Goal: Task Accomplishment & Management: Complete application form

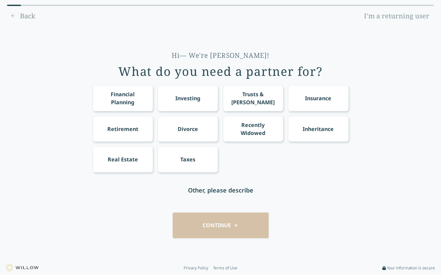
click at [133, 95] on div "Financial Planning" at bounding box center [123, 98] width 48 height 16
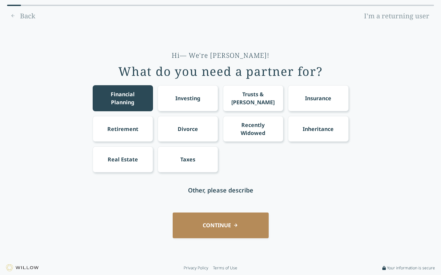
click at [179, 98] on div "Investing" at bounding box center [188, 98] width 25 height 8
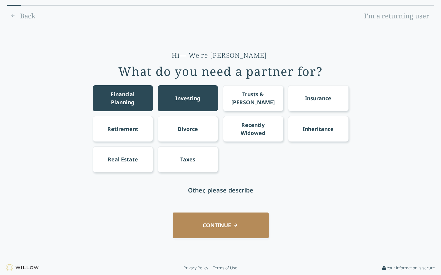
click at [143, 125] on div "Retirement" at bounding box center [123, 129] width 60 height 26
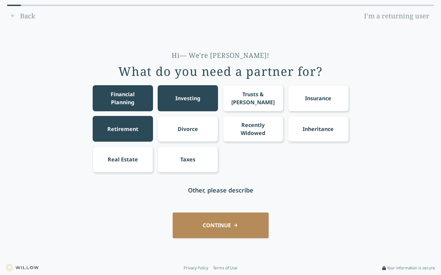
click at [131, 155] on div "Real Estate" at bounding box center [123, 159] width 30 height 8
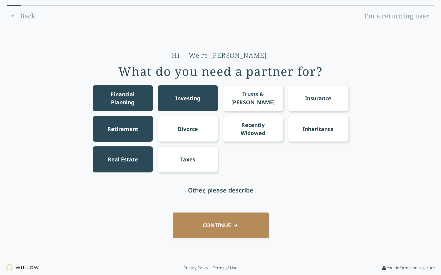
click at [175, 162] on div "Taxes" at bounding box center [188, 159] width 60 height 26
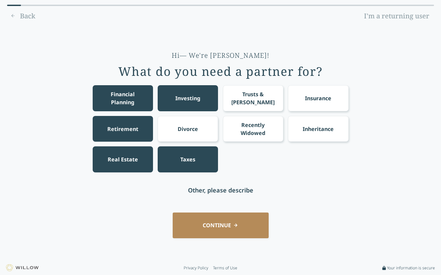
click at [224, 221] on button "CONTINUE" at bounding box center [221, 225] width 96 height 26
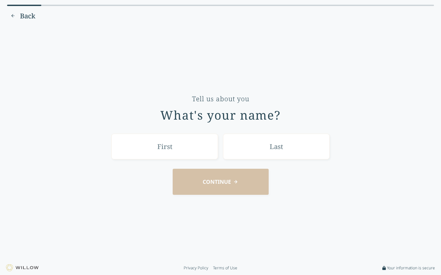
click at [184, 149] on input "text" at bounding box center [164, 146] width 107 height 26
type input "[PERSON_NAME]"
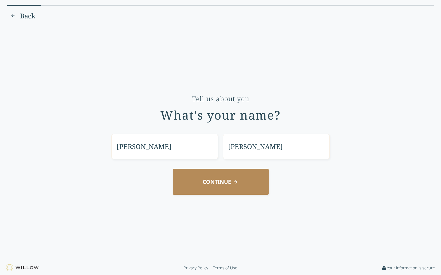
type input "[PERSON_NAME]"
click at [205, 184] on button "CONTINUE" at bounding box center [221, 182] width 96 height 26
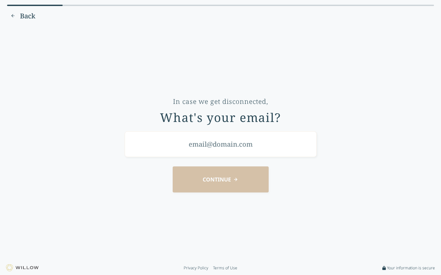
click at [215, 142] on input "email" at bounding box center [221, 144] width 192 height 26
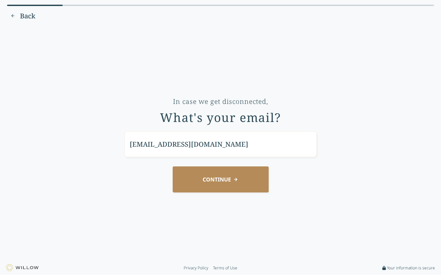
type input "[EMAIL_ADDRESS][DOMAIN_NAME]"
click at [230, 178] on button "CONTINUE" at bounding box center [221, 179] width 96 height 26
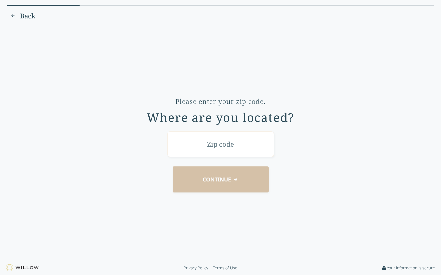
click at [216, 147] on input "text" at bounding box center [221, 144] width 107 height 26
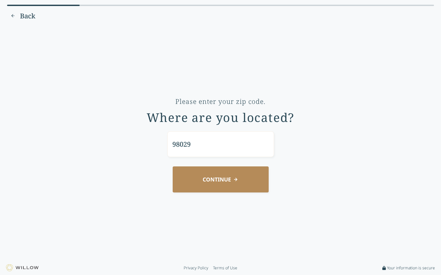
type input "98029"
click at [221, 179] on button "CONTINUE" at bounding box center [221, 179] width 96 height 26
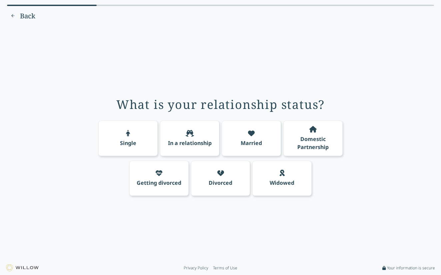
click at [135, 152] on div "Single" at bounding box center [127, 137] width 59 height 35
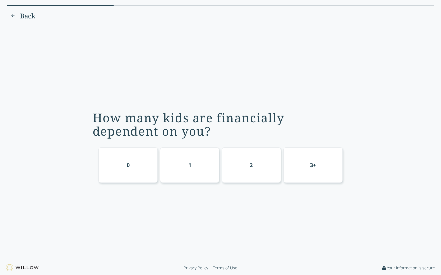
click at [133, 168] on div "0" at bounding box center [127, 164] width 59 height 35
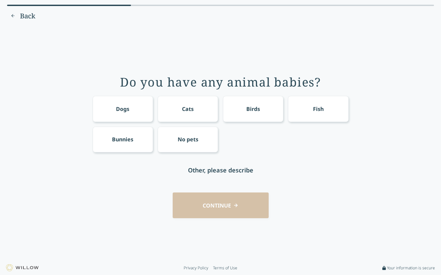
click at [191, 135] on div "No pets" at bounding box center [188, 139] width 60 height 26
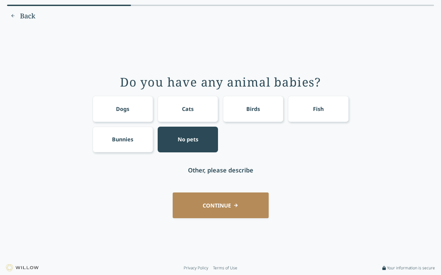
click at [210, 205] on button "CONTINUE" at bounding box center [221, 205] width 96 height 26
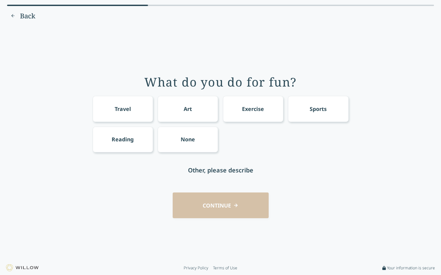
click at [245, 109] on div "Exercise" at bounding box center [253, 109] width 22 height 8
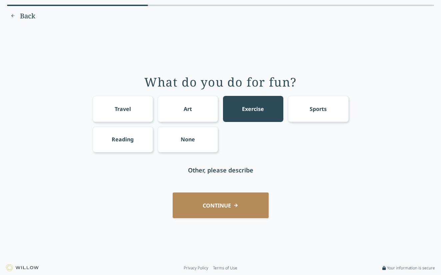
click at [121, 106] on div "Travel" at bounding box center [123, 109] width 16 height 8
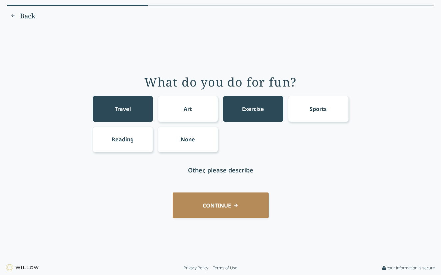
click at [222, 208] on button "CONTINUE" at bounding box center [221, 205] width 96 height 26
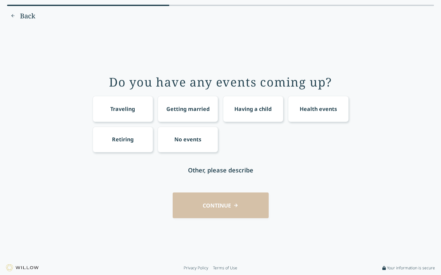
click at [185, 141] on div "No events" at bounding box center [188, 139] width 27 height 8
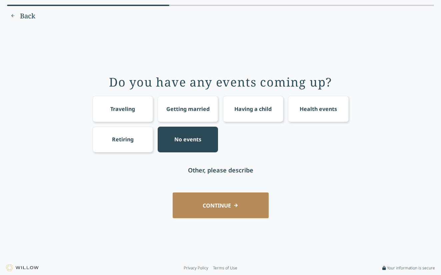
click at [230, 203] on button "CONTINUE" at bounding box center [221, 205] width 96 height 26
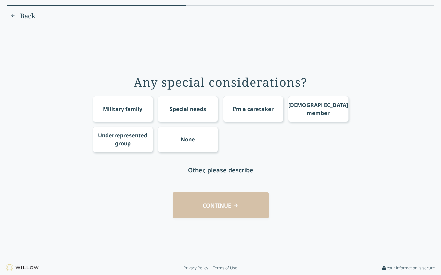
click at [188, 140] on div "None" at bounding box center [188, 139] width 14 height 8
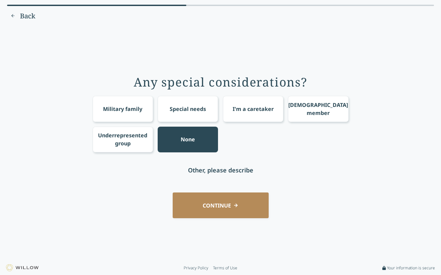
click at [225, 204] on button "CONTINUE" at bounding box center [221, 205] width 96 height 26
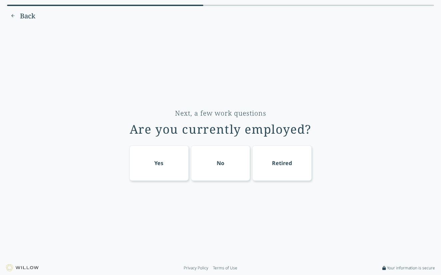
click at [165, 162] on div "Yes" at bounding box center [158, 162] width 59 height 35
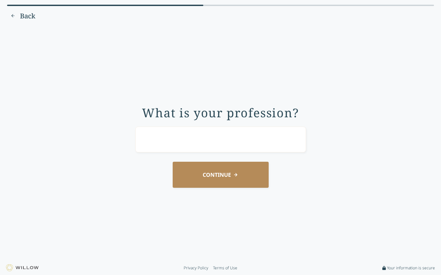
click at [177, 140] on input "text" at bounding box center [220, 139] width 171 height 26
type input "p"
type input "Pilot"
click at [219, 175] on button "CONTINUE" at bounding box center [221, 175] width 96 height 26
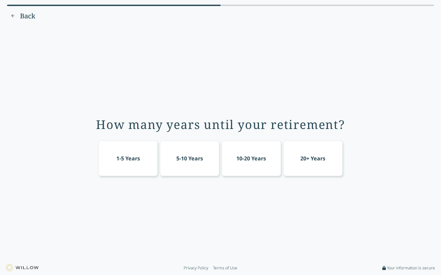
click at [195, 162] on div "5-10 Years" at bounding box center [190, 158] width 27 height 8
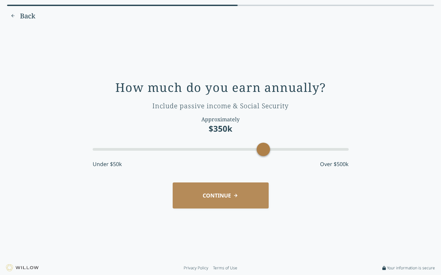
drag, startPoint x: 148, startPoint y: 152, endPoint x: 262, endPoint y: 148, distance: 113.9
click at [262, 148] on div "Accessibility label" at bounding box center [263, 148] width 13 height 13
click at [222, 199] on button "CONTINUE" at bounding box center [221, 195] width 96 height 26
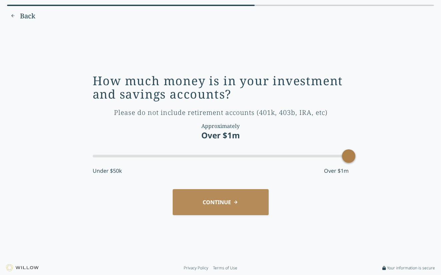
drag, startPoint x: 118, startPoint y: 156, endPoint x: 348, endPoint y: 153, distance: 229.3
click at [348, 153] on div "Accessibility label" at bounding box center [348, 155] width 13 height 13
click at [199, 196] on button "CONTINUE" at bounding box center [221, 202] width 96 height 26
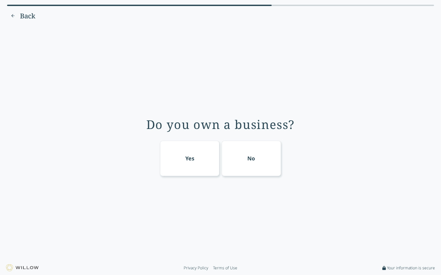
click at [263, 157] on div "No" at bounding box center [251, 157] width 59 height 35
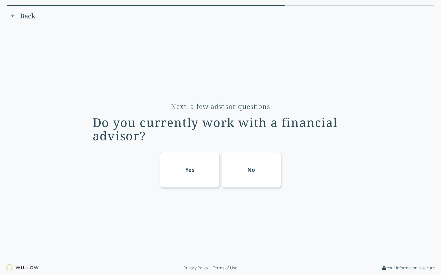
click at [200, 169] on div "Yes" at bounding box center [189, 169] width 59 height 35
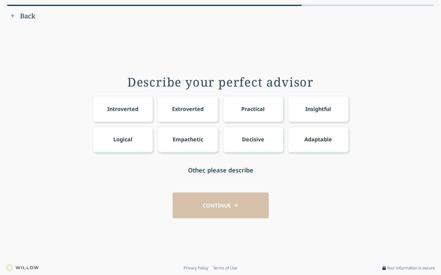
click at [30, 13] on span "Back" at bounding box center [27, 15] width 15 height 9
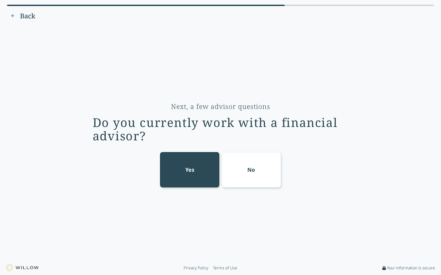
click at [30, 13] on span "Back" at bounding box center [27, 15] width 15 height 9
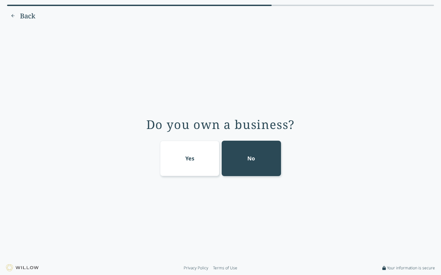
click at [30, 13] on span "Back" at bounding box center [27, 15] width 15 height 9
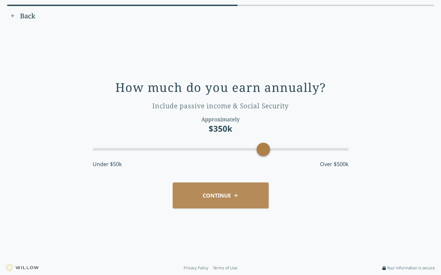
click at [30, 13] on span "Back" at bounding box center [27, 15] width 15 height 9
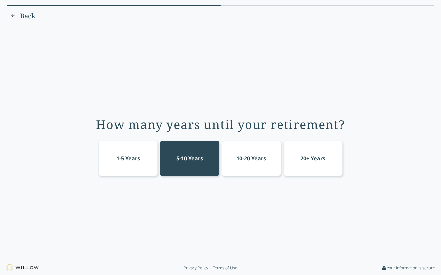
click at [30, 13] on span "Back" at bounding box center [27, 15] width 15 height 9
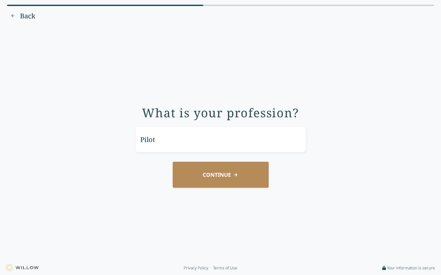
click at [30, 13] on span "Back" at bounding box center [27, 15] width 15 height 9
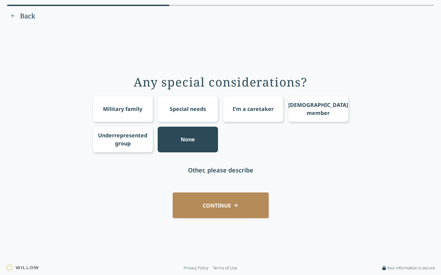
click at [30, 13] on span "Back" at bounding box center [27, 15] width 15 height 9
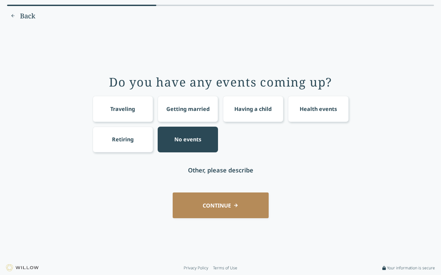
click at [30, 13] on span "Back" at bounding box center [27, 15] width 15 height 9
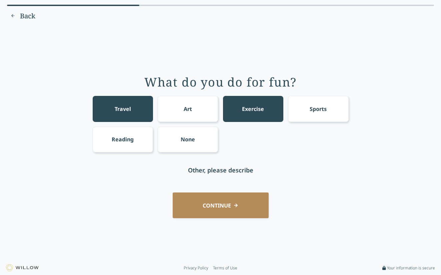
click at [30, 13] on span "Back" at bounding box center [27, 15] width 15 height 9
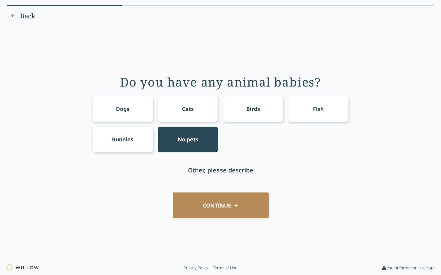
click at [30, 13] on span "Back" at bounding box center [27, 15] width 15 height 9
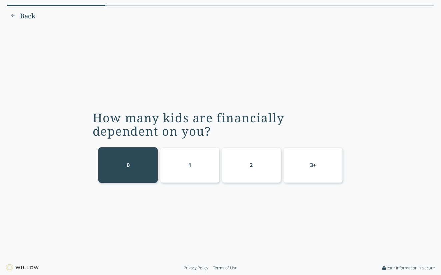
click at [30, 13] on span "Back" at bounding box center [27, 15] width 15 height 9
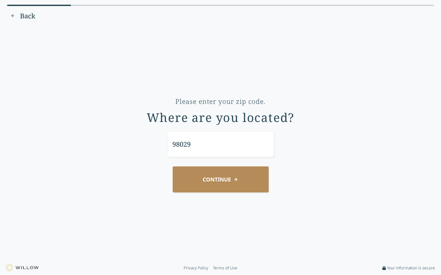
click at [30, 13] on span "Back" at bounding box center [27, 15] width 15 height 9
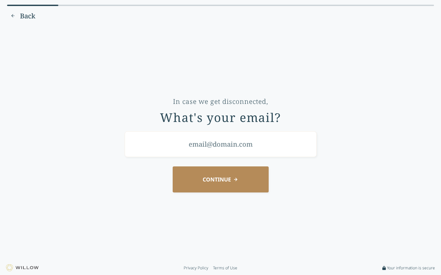
click at [30, 13] on span "Back" at bounding box center [27, 15] width 15 height 9
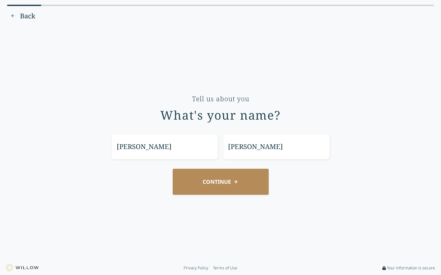
click at [30, 13] on span "Back" at bounding box center [27, 15] width 15 height 9
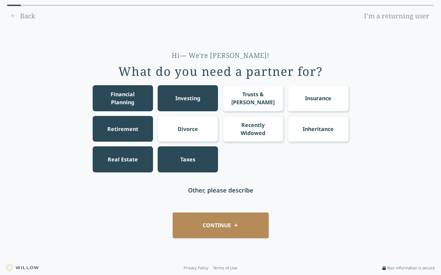
click at [30, 13] on div "Back I'm a returning user" at bounding box center [220, 16] width 427 height 11
click at [27, 13] on div "Back I'm a returning user" at bounding box center [220, 16] width 427 height 11
